Goal: Find specific page/section: Find specific page/section

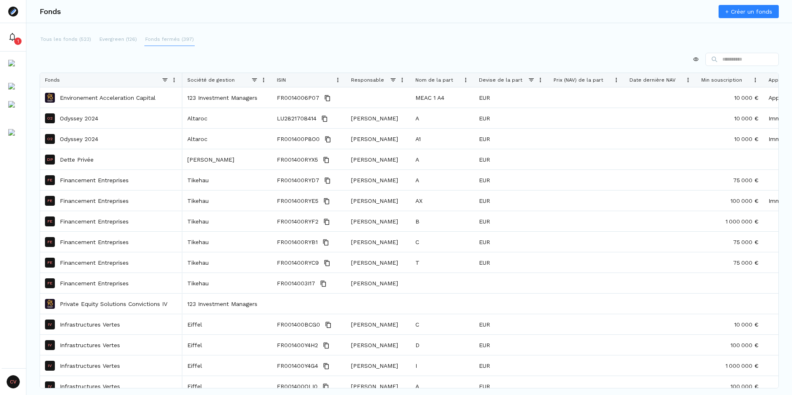
click at [171, 40] on p "Fonds fermés (397)" at bounding box center [169, 38] width 49 height 7
click at [104, 38] on p "Evergreen (126)" at bounding box center [118, 38] width 38 height 7
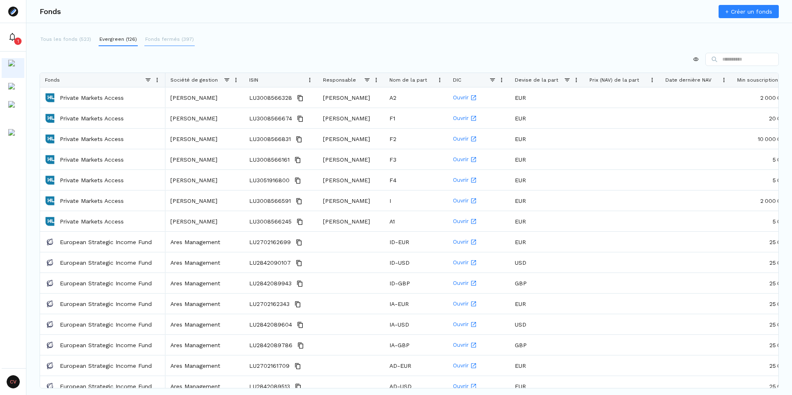
click at [179, 40] on p "Fonds fermés (397)" at bounding box center [169, 38] width 49 height 7
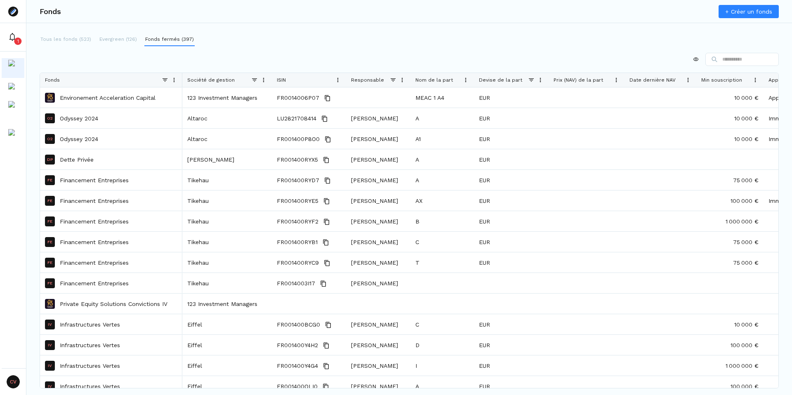
click at [262, 78] on span at bounding box center [263, 80] width 7 height 7
click at [255, 79] on span at bounding box center [254, 80] width 7 height 7
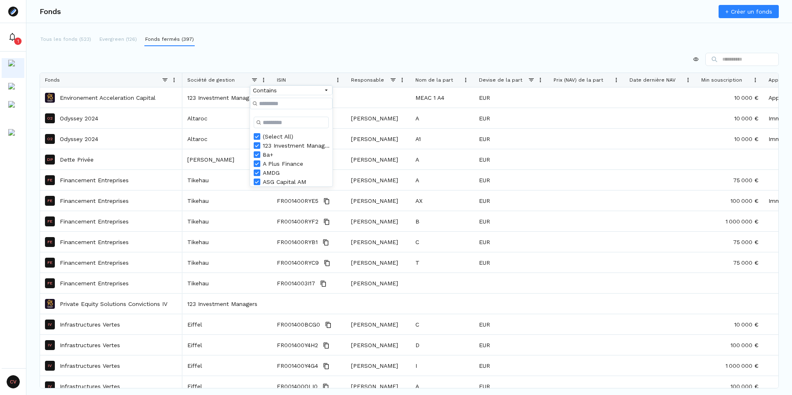
click at [280, 140] on div "(Select All)" at bounding box center [296, 136] width 67 height 7
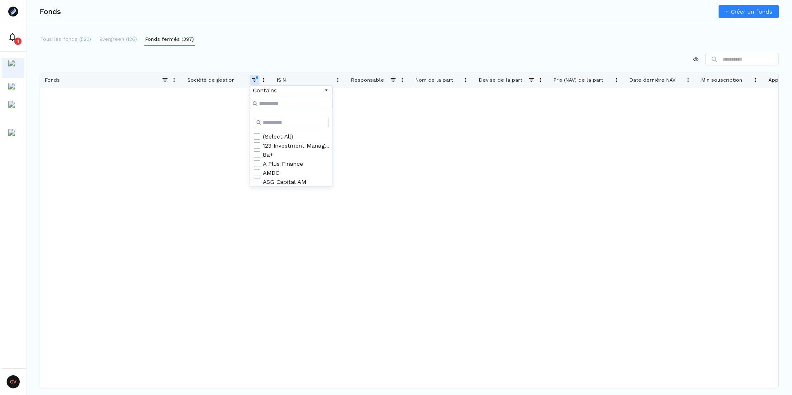
click at [281, 167] on div "A Plus Finance" at bounding box center [296, 163] width 67 height 7
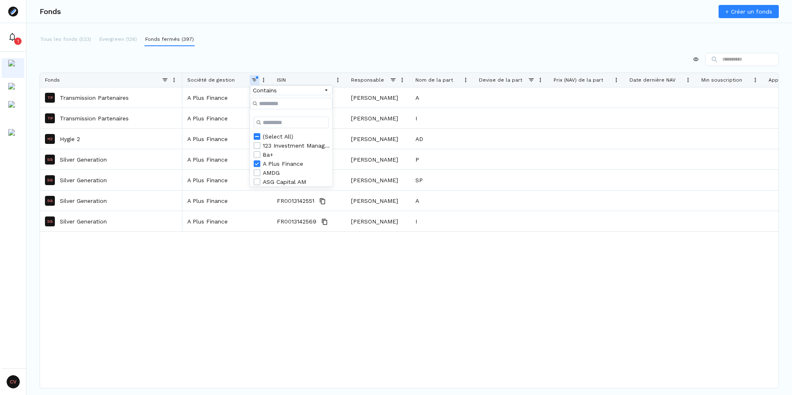
click at [363, 48] on div "Tous les fonds (523) Evergreen (126) Fonds fermés (397) Press ENTER to sort. Pr…" at bounding box center [409, 201] width 766 height 336
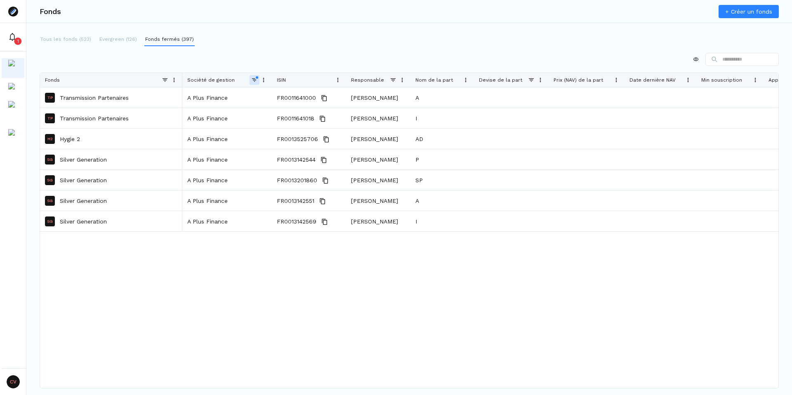
click at [540, 80] on span at bounding box center [540, 80] width 7 height 7
click at [467, 38] on div "Tous les fonds (523) Evergreen (126) Fonds fermés (397)" at bounding box center [409, 39] width 739 height 13
click at [110, 43] on button "Evergreen (126)" at bounding box center [118, 39] width 39 height 13
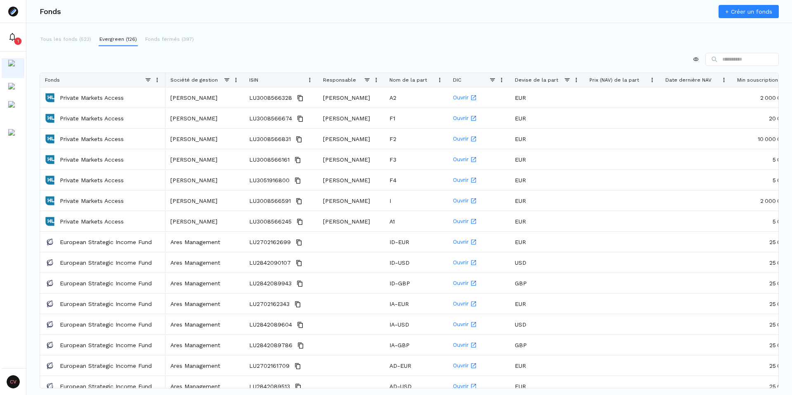
click at [464, 50] on div "Tous les fonds (523) Evergreen (126) Fonds fermés (397) Drag here to set row gr…" at bounding box center [409, 201] width 766 height 336
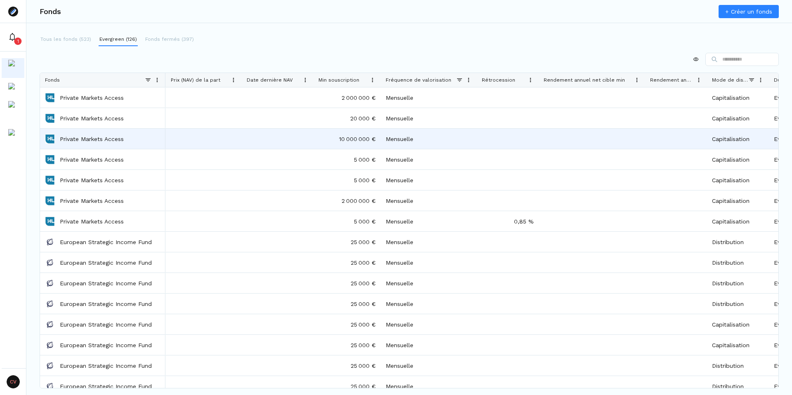
scroll to position [0, 555]
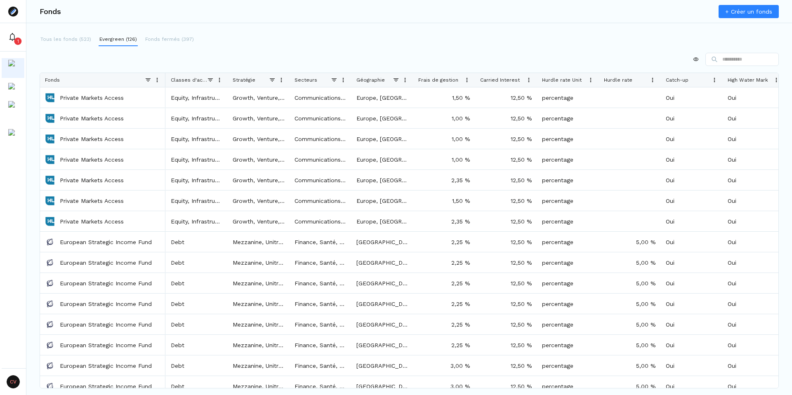
click at [691, 61] on html "1 CV [PERSON_NAME] Owners Fonds + Créer un fonds Tous les fonds (523) Evergreen…" at bounding box center [396, 197] width 792 height 395
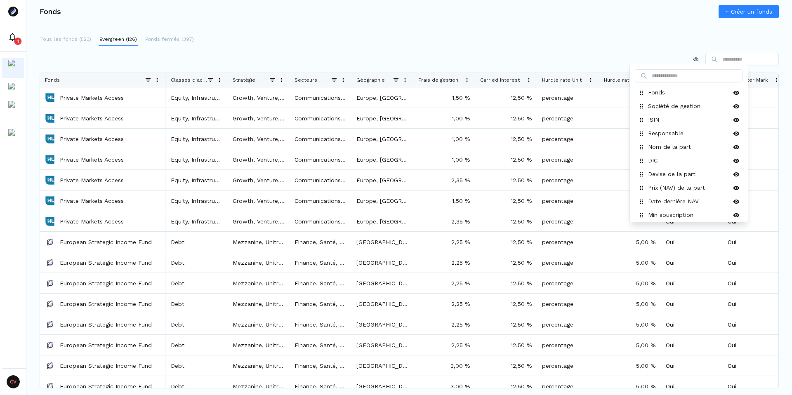
click at [571, 50] on html "1 CV [PERSON_NAME] Owners Fonds + Créer un fonds Tous les fonds (523) Evergreen…" at bounding box center [396, 197] width 792 height 395
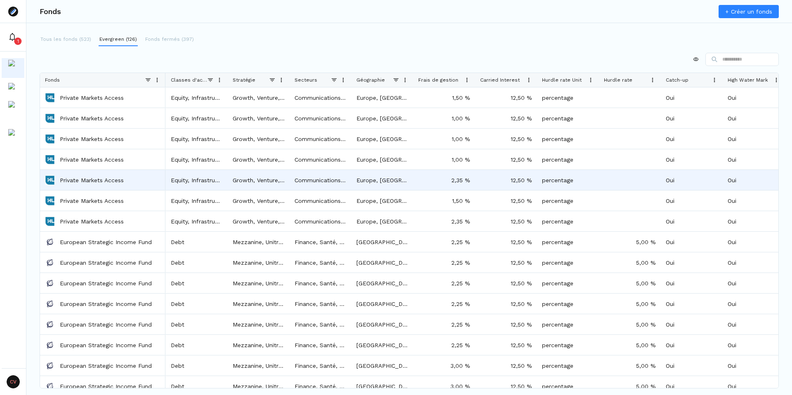
scroll to position [0, 971]
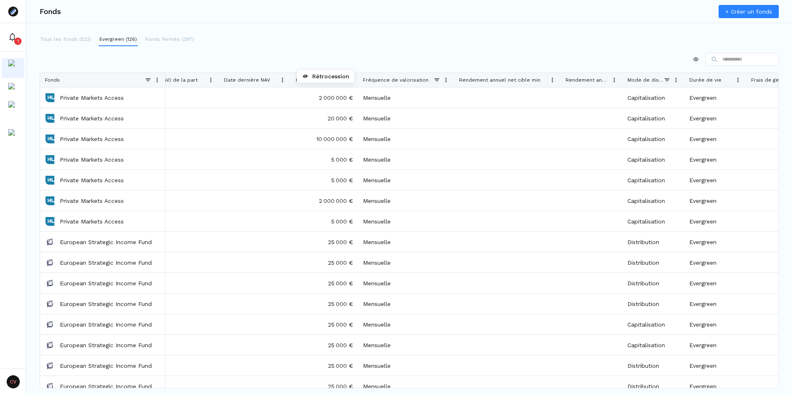
drag, startPoint x: 482, startPoint y: 78, endPoint x: 301, endPoint y: 71, distance: 181.2
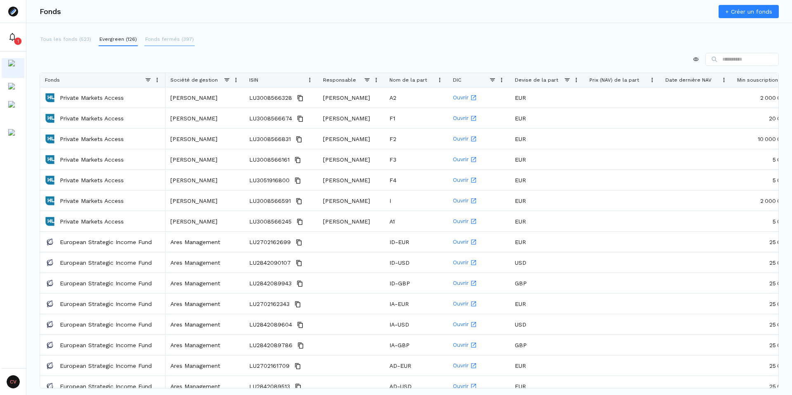
click at [177, 37] on p "Fonds fermés (397)" at bounding box center [169, 38] width 49 height 7
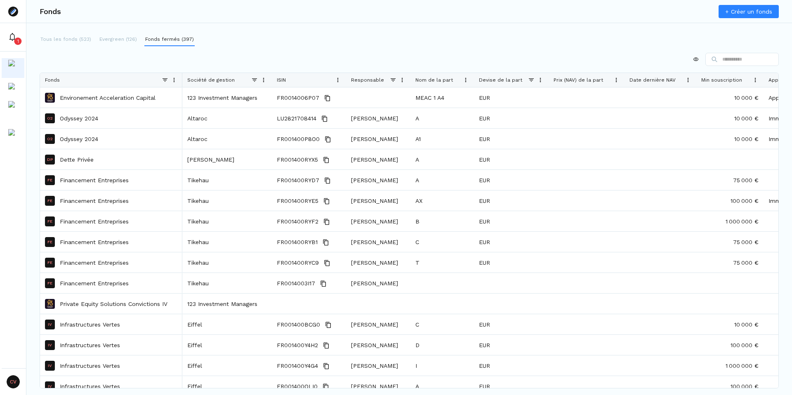
click at [498, 33] on div "Tous les fonds (523) Evergreen (126) Fonds fermés (397)" at bounding box center [409, 39] width 739 height 13
click at [503, 42] on div "Tous les fonds (523) Evergreen (126) Fonds fermés (397)" at bounding box center [409, 39] width 739 height 13
